Goal: Transaction & Acquisition: Download file/media

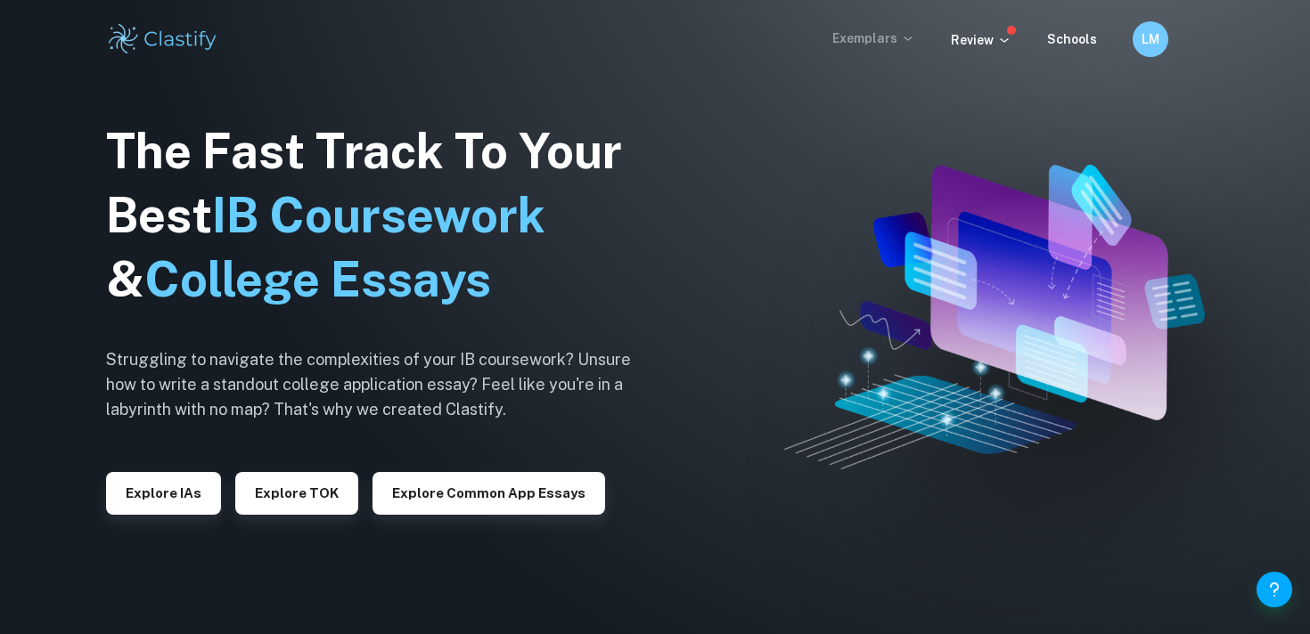
click at [895, 31] on p "Exemplars" at bounding box center [873, 39] width 83 height 20
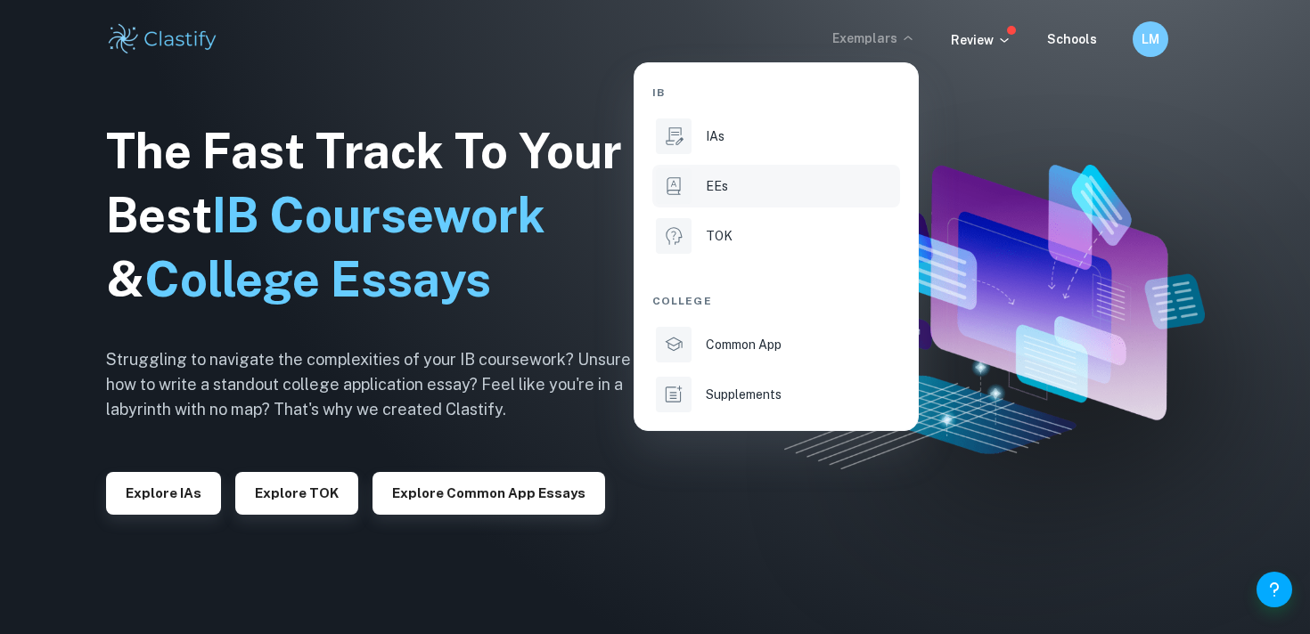
click at [715, 185] on p "EEs" at bounding box center [717, 186] width 22 height 20
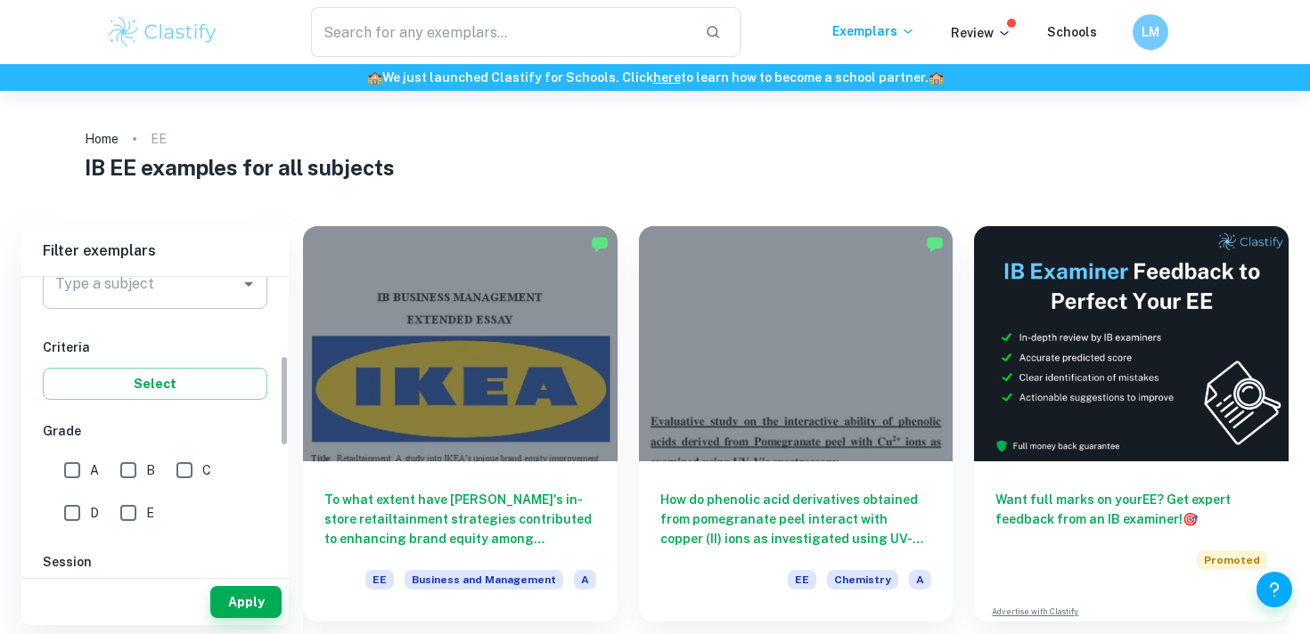
click at [212, 303] on div "Type a subject" at bounding box center [155, 284] width 225 height 50
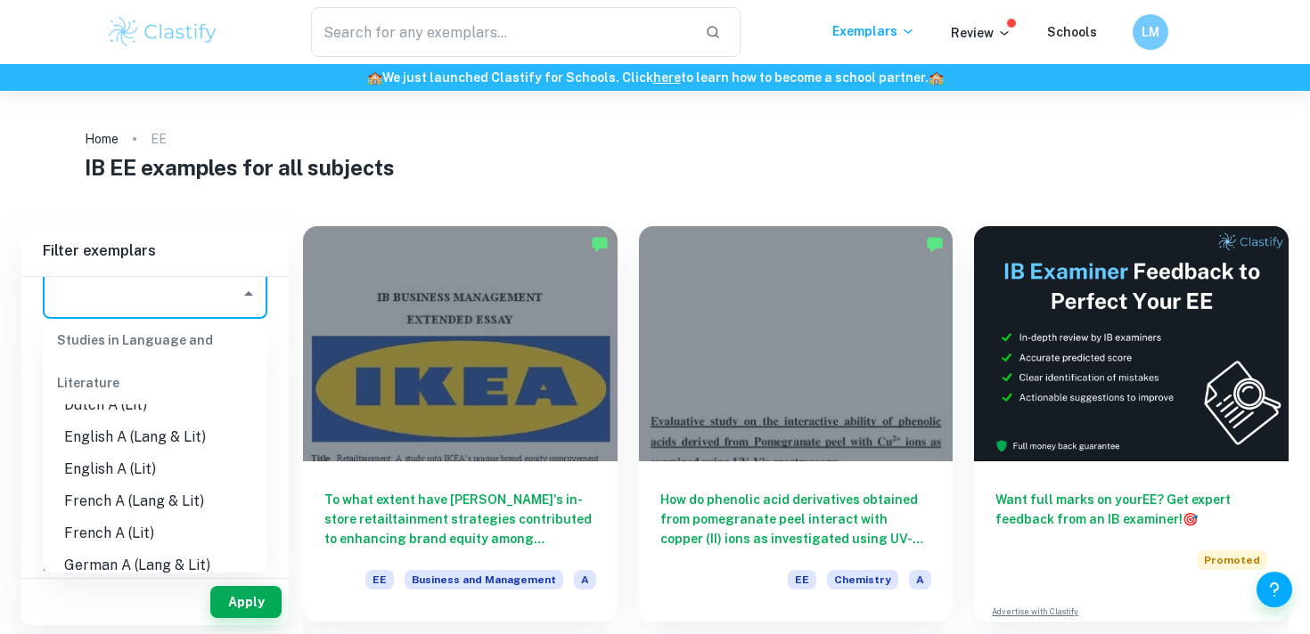
scroll to position [180, 0]
click at [170, 438] on li "English A (Lang & Lit)" at bounding box center [155, 440] width 225 height 32
type input "English A (Lang & Lit)"
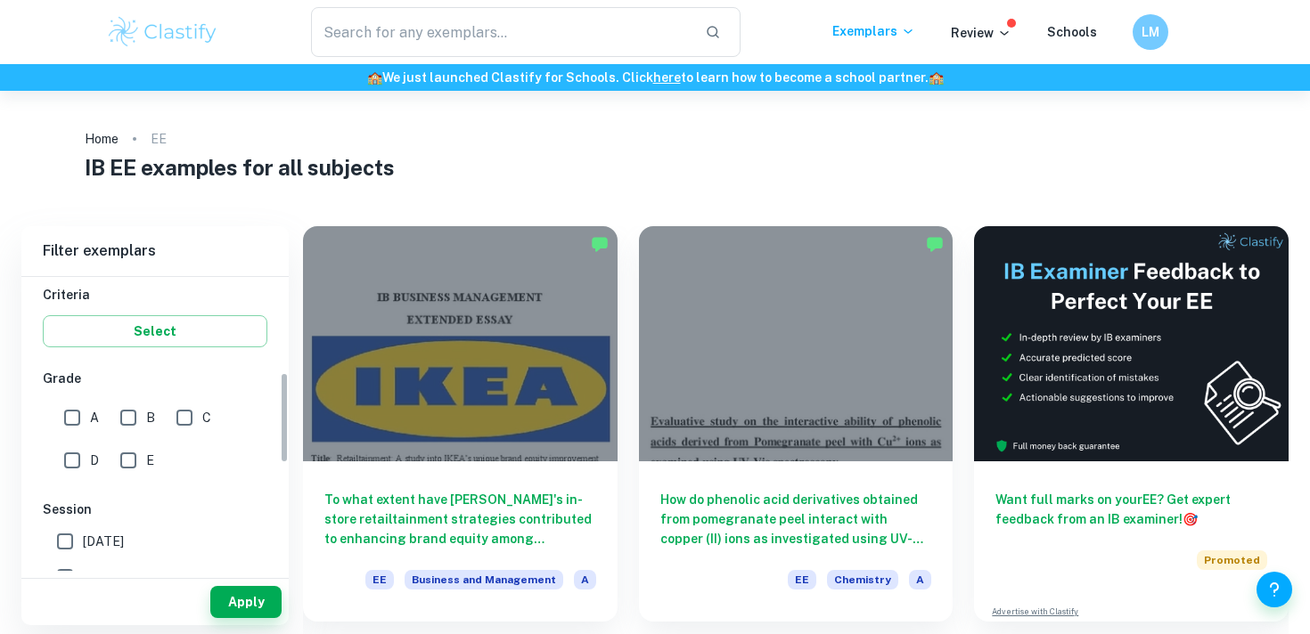
scroll to position [313, 0]
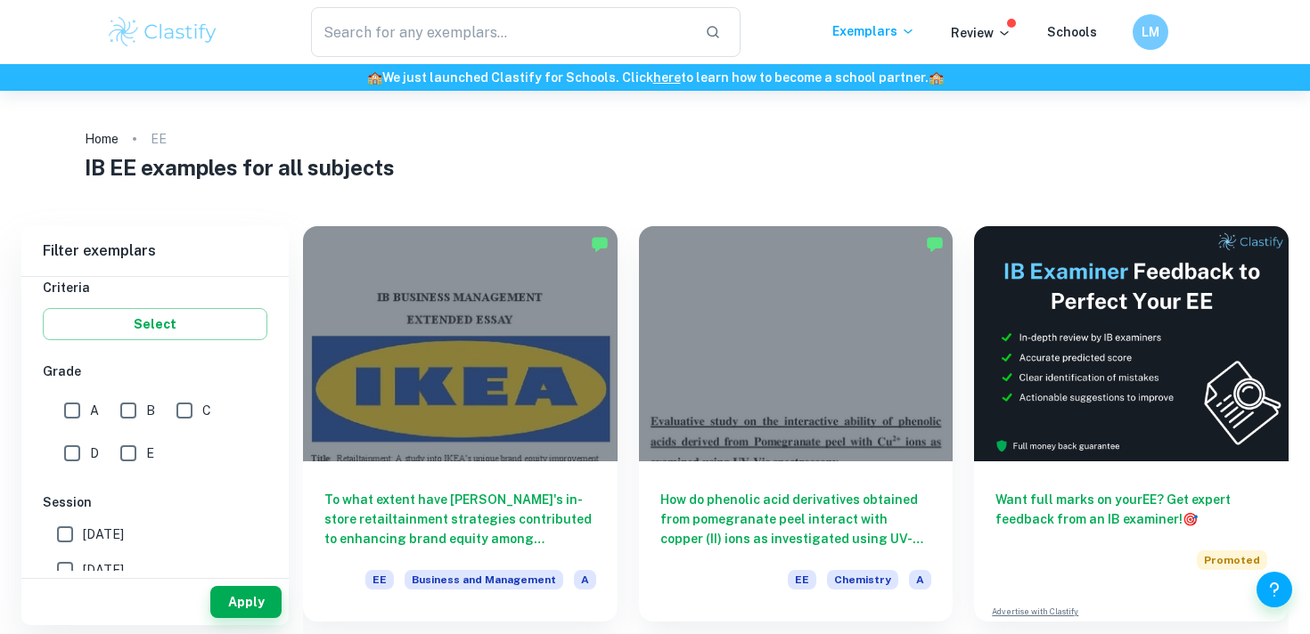
click at [78, 413] on input "A" at bounding box center [72, 411] width 36 height 36
checkbox input "true"
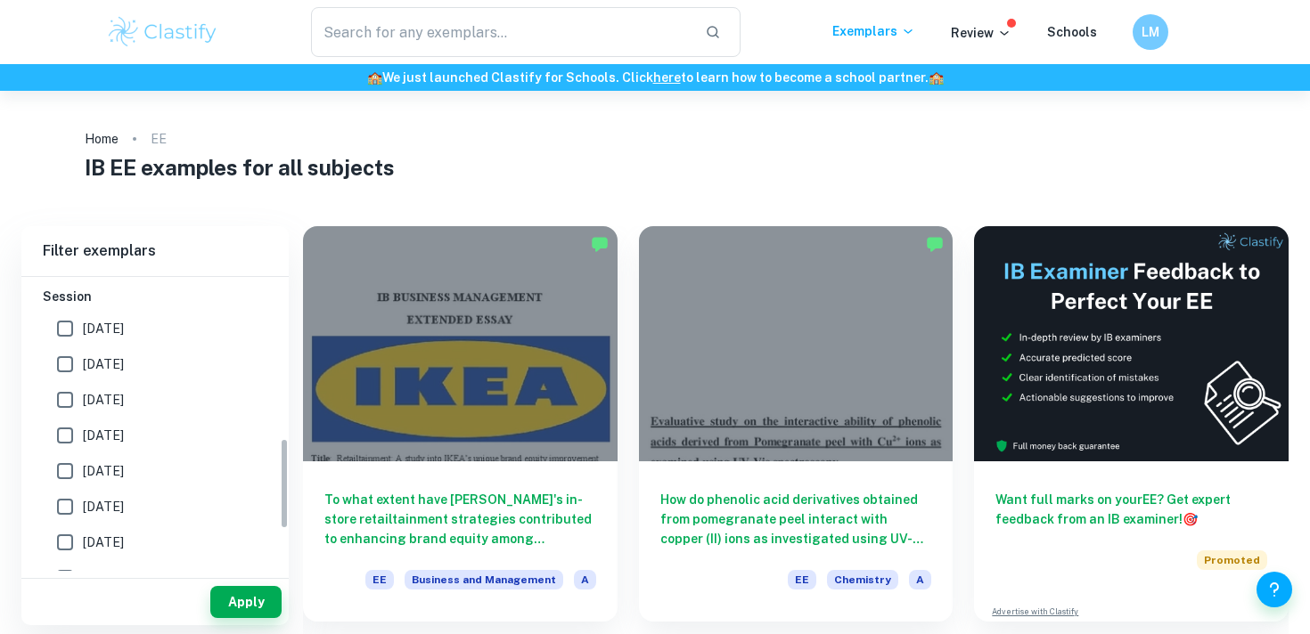
scroll to position [552, 0]
click at [70, 334] on input "[DATE]" at bounding box center [65, 332] width 36 height 36
checkbox input "true"
click at [67, 296] on input "[DATE]" at bounding box center [65, 296] width 36 height 36
checkbox input "true"
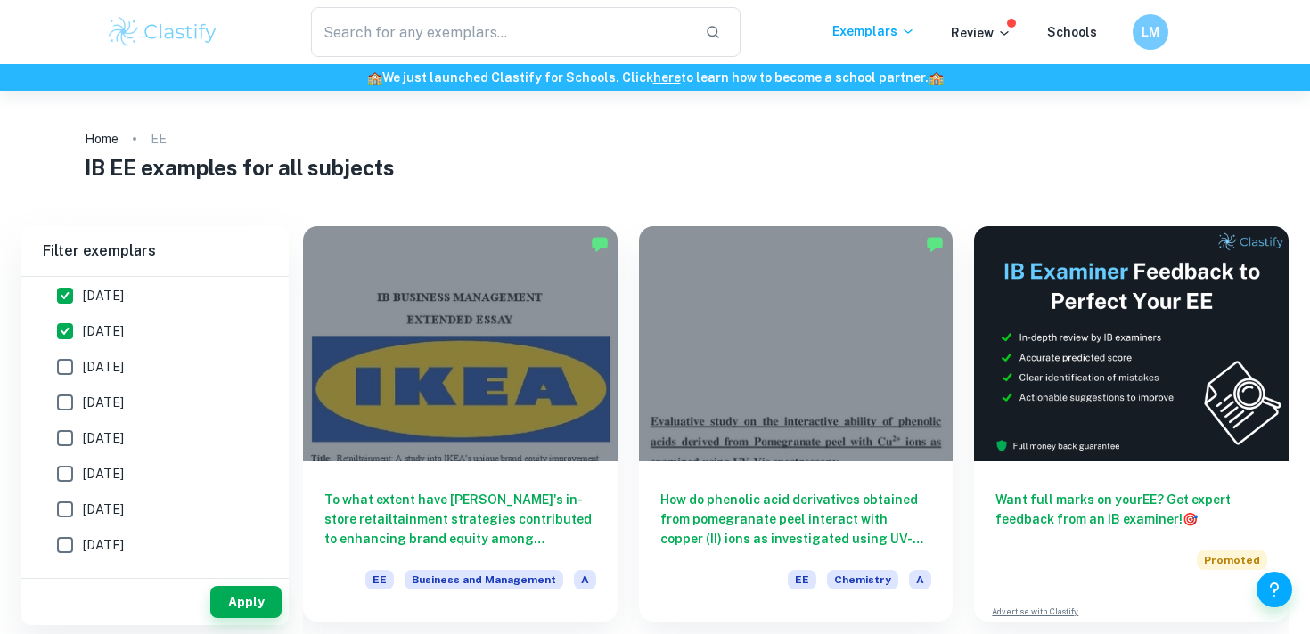
click at [64, 364] on input "[DATE]" at bounding box center [65, 367] width 36 height 36
checkbox input "true"
click at [248, 606] on button "Apply" at bounding box center [245, 602] width 71 height 32
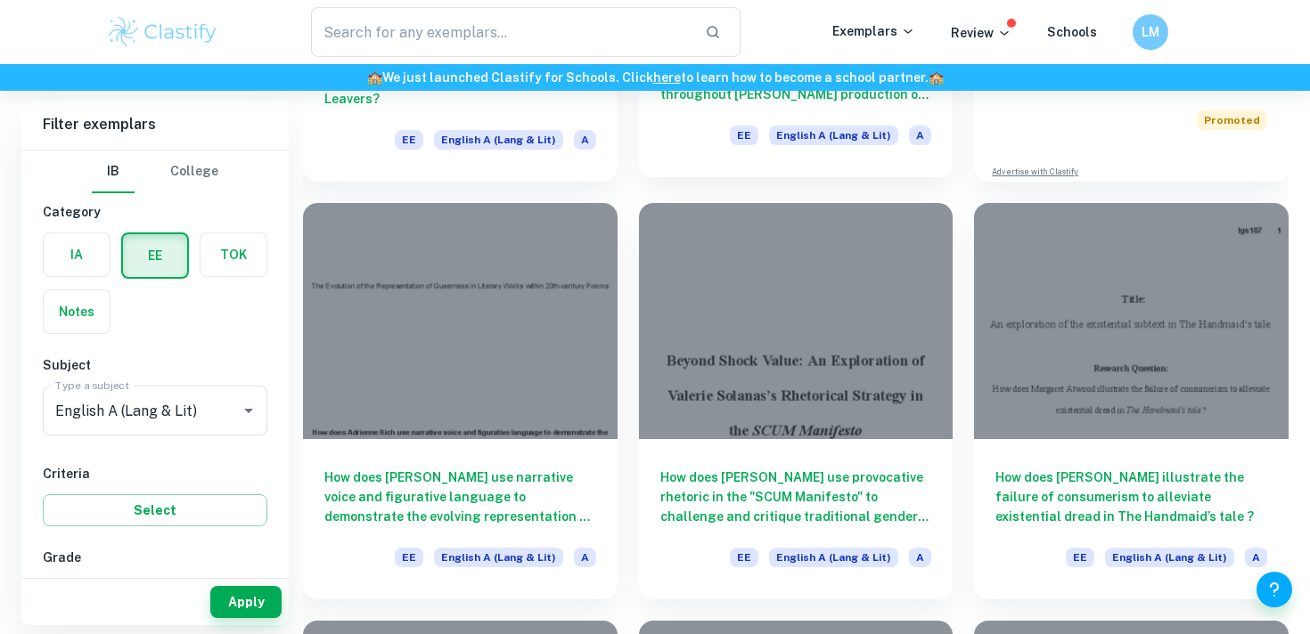
scroll to position [443, 0]
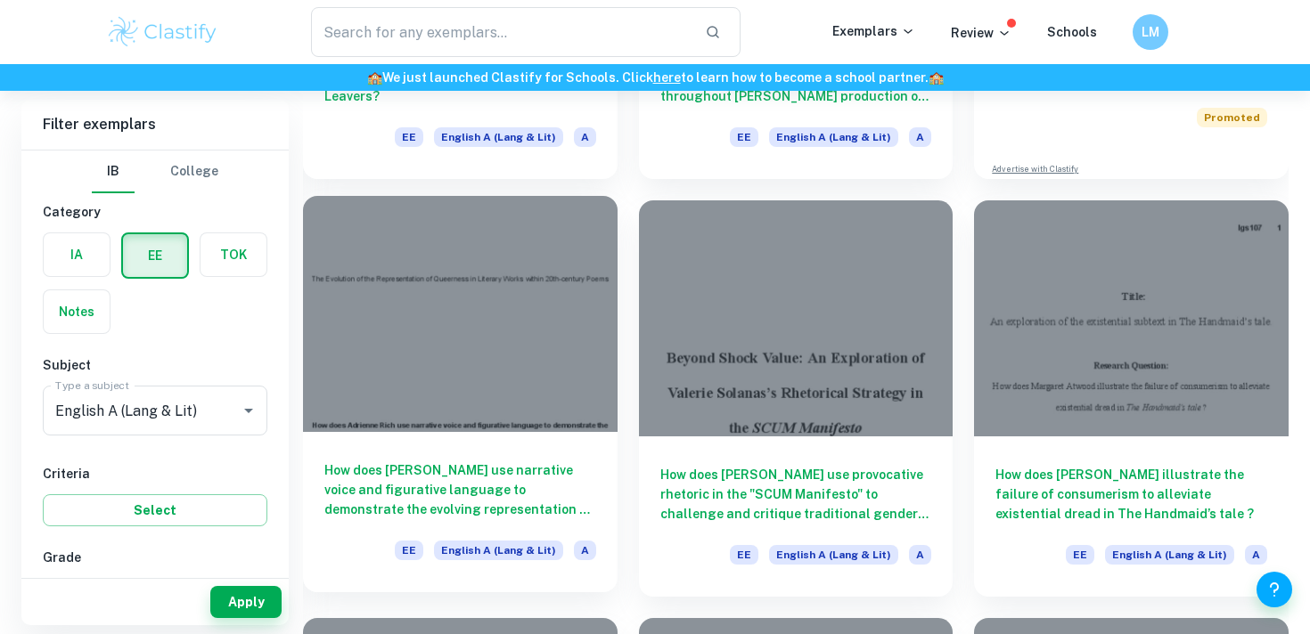
click at [533, 492] on h6 "How does [PERSON_NAME] use narrative voice and figurative language to demonstra…" at bounding box center [460, 490] width 272 height 59
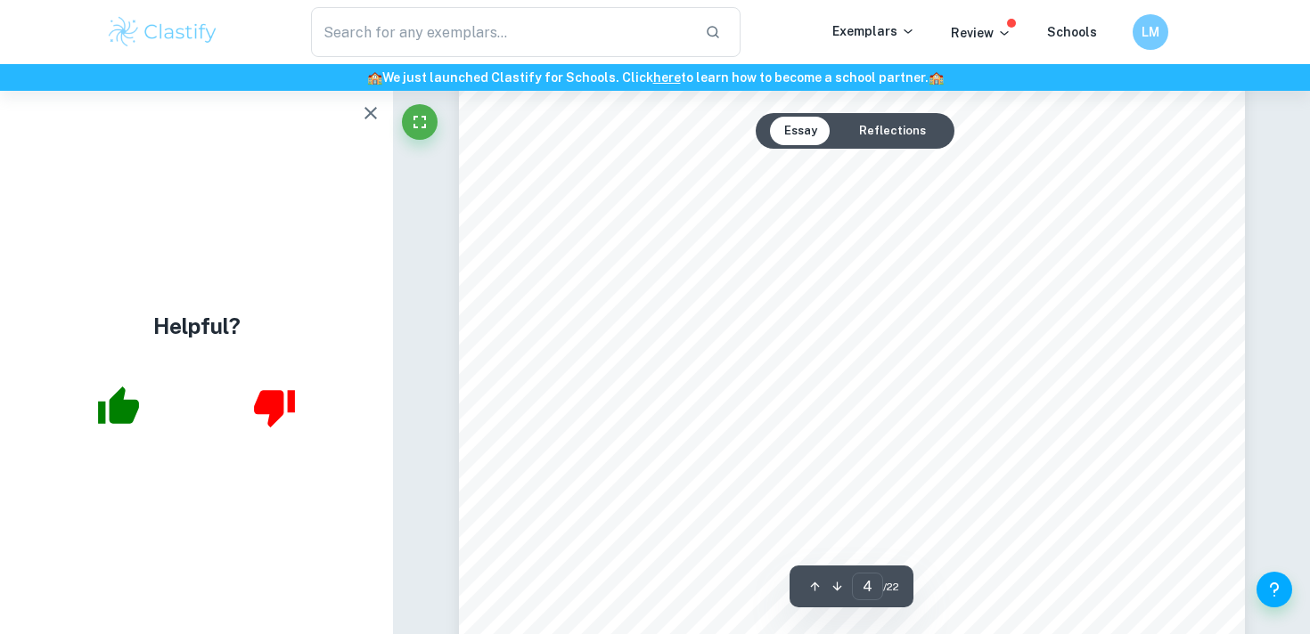
scroll to position [3434, 0]
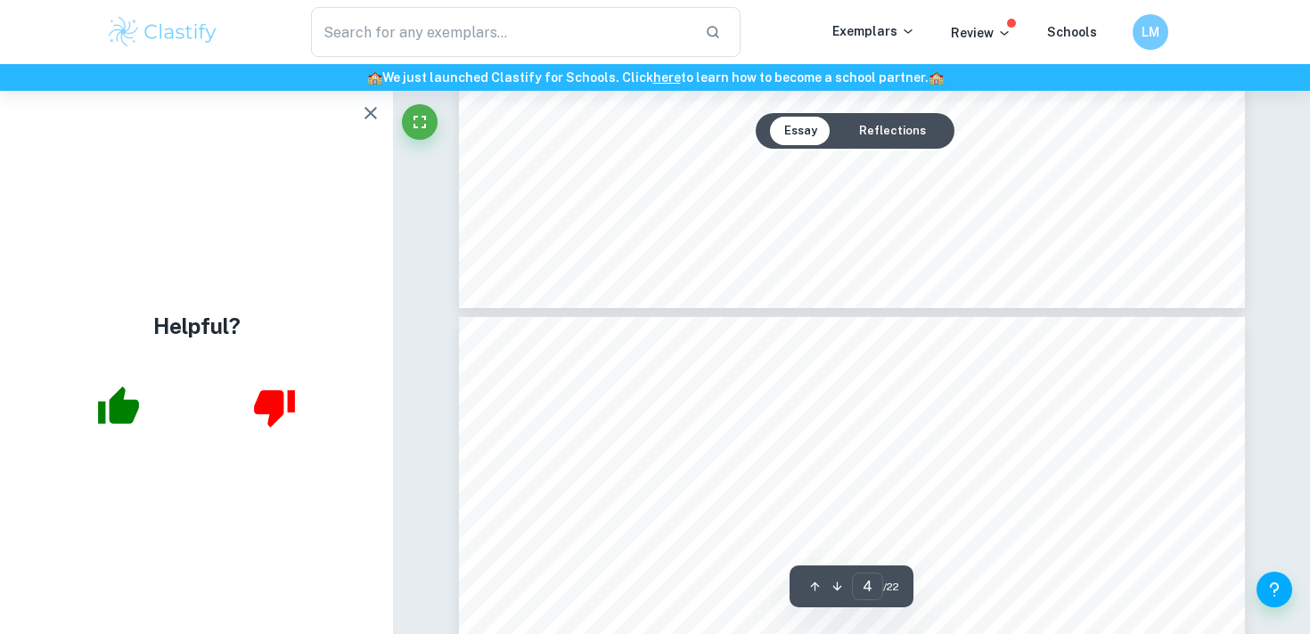
type input "3"
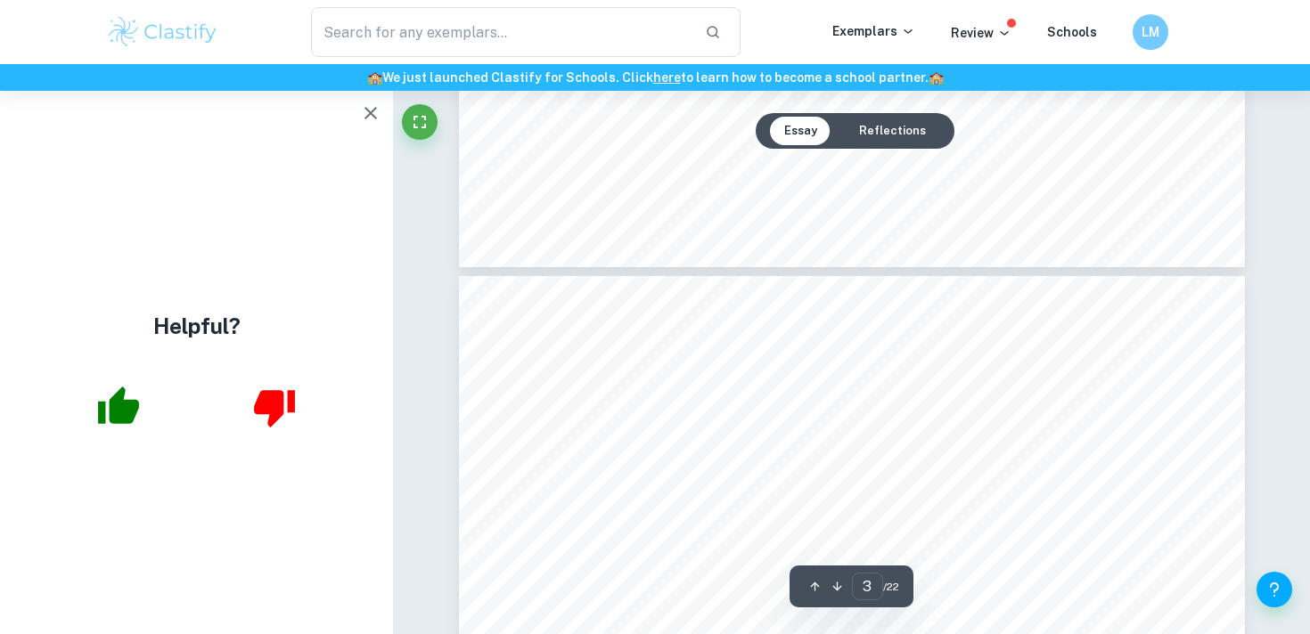
scroll to position [2008, 0]
click at [371, 112] on icon "button" at bounding box center [370, 113] width 12 height 12
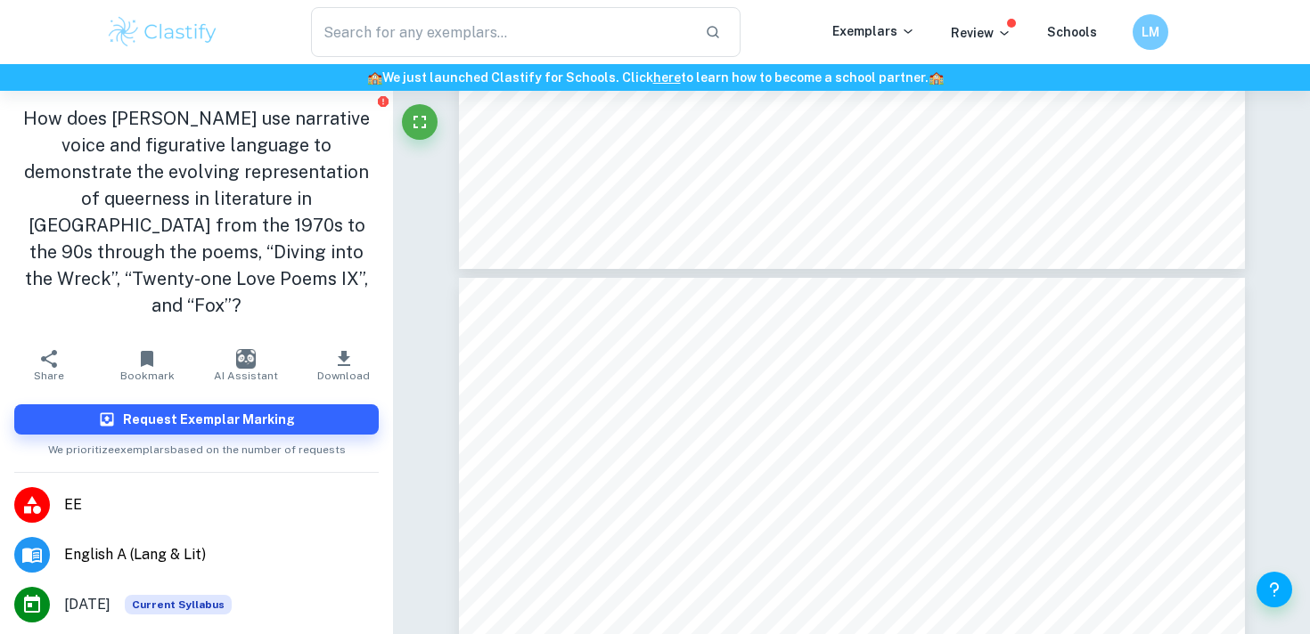
click at [339, 351] on icon "button" at bounding box center [344, 358] width 12 height 15
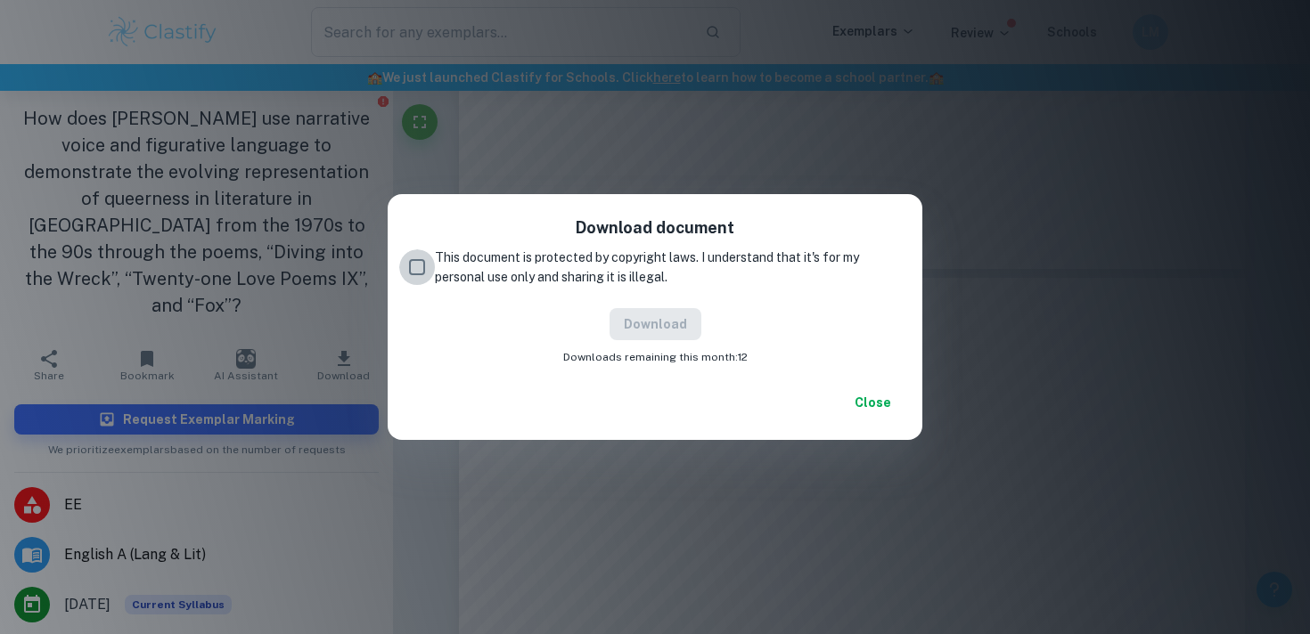
click at [425, 268] on input "This document is protected by copyright laws. I understand that it's for my per…" at bounding box center [417, 267] width 36 height 36
checkbox input "true"
click at [646, 329] on button "Download" at bounding box center [655, 324] width 92 height 32
